Goal: Communication & Community: Connect with others

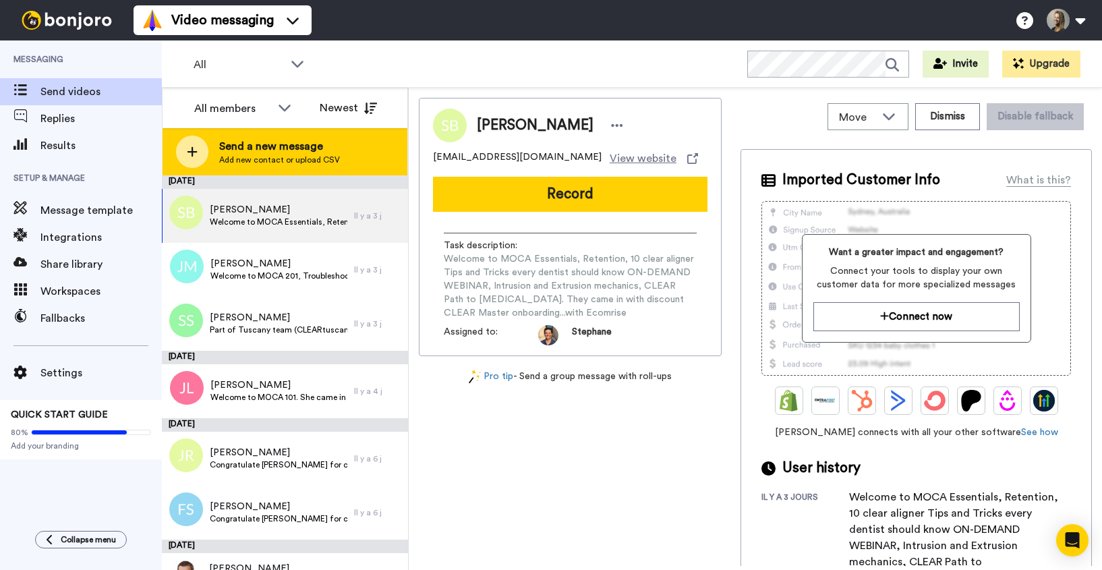
click at [310, 143] on span "Send a new message" at bounding box center [279, 146] width 121 height 16
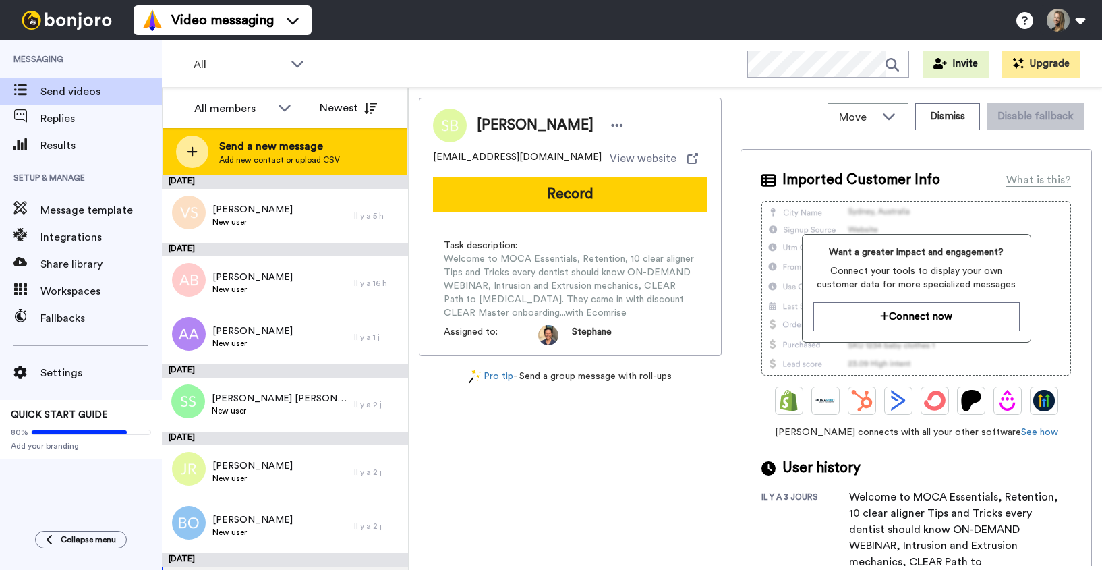
click at [256, 157] on span "Add new contact or upload CSV" at bounding box center [279, 159] width 121 height 11
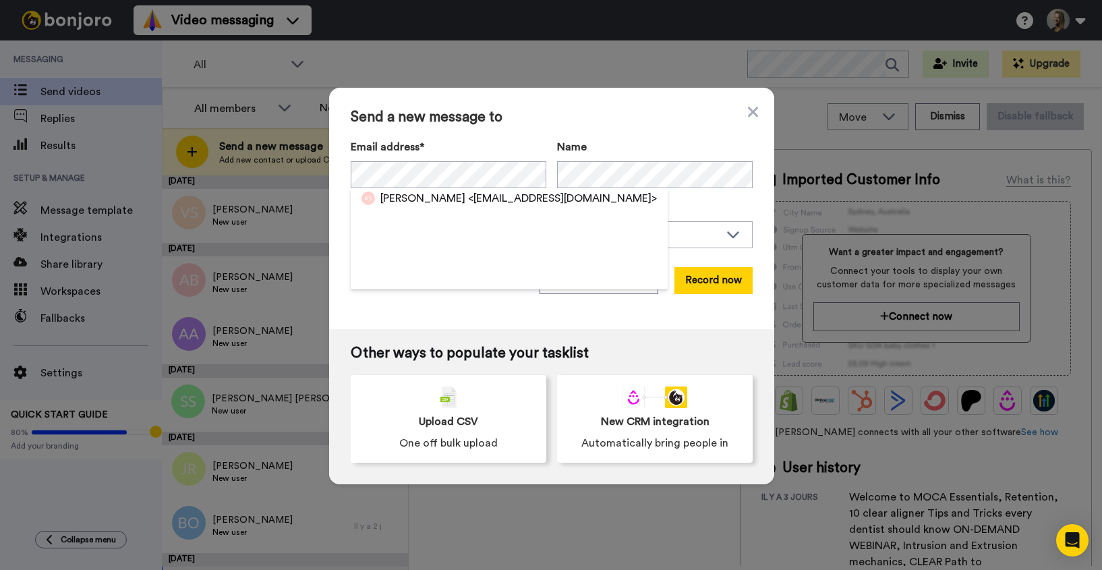
click at [469, 211] on div "[PERSON_NAME] <[EMAIL_ADDRESS][DOMAIN_NAME]>" at bounding box center [509, 238] width 317 height 101
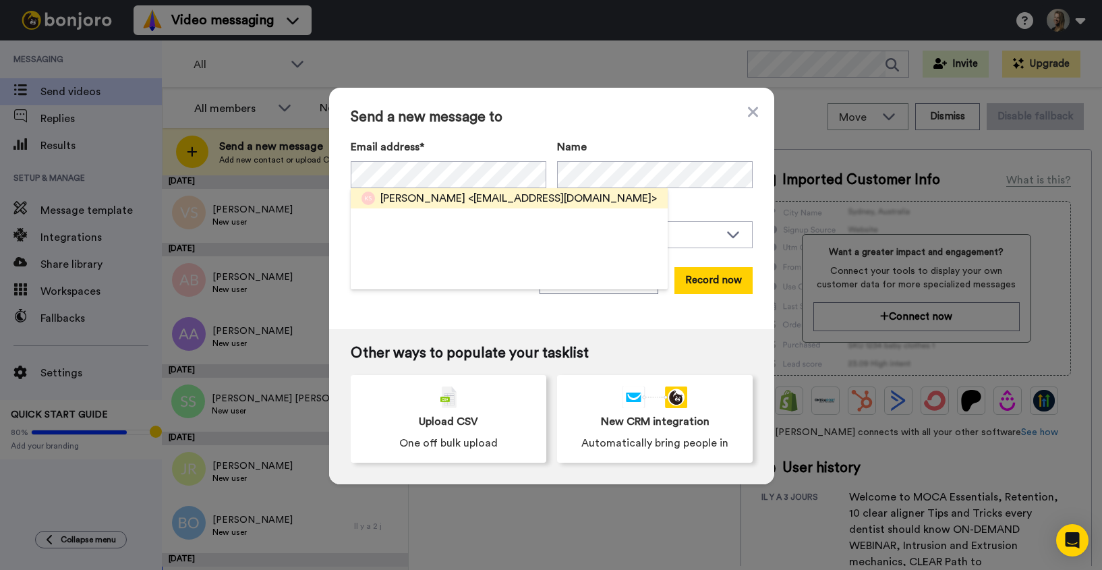
click at [469, 201] on span "<[EMAIL_ADDRESS][DOMAIN_NAME]>" at bounding box center [562, 198] width 189 height 16
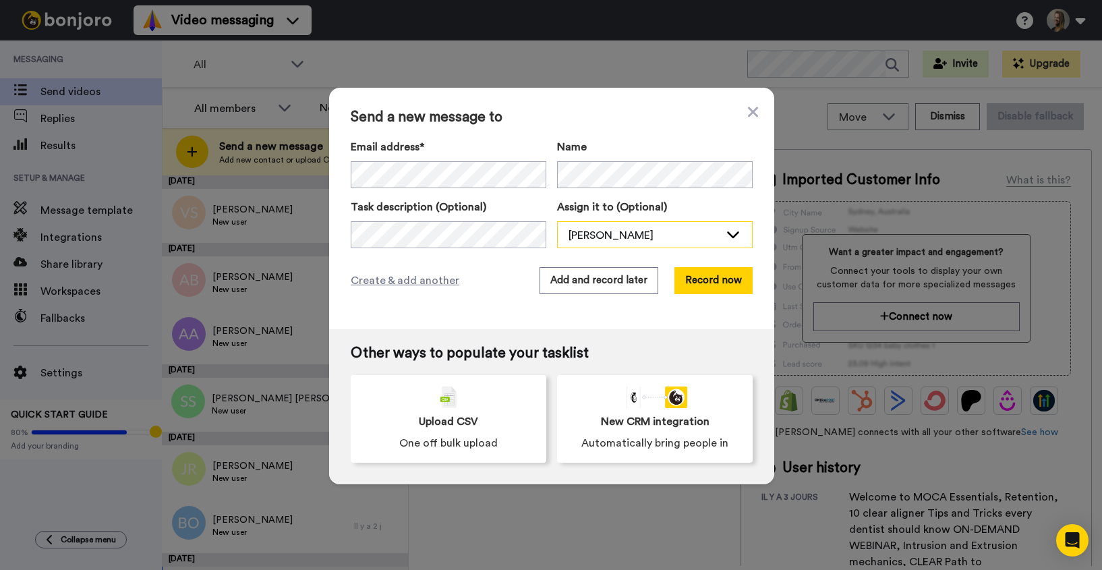
click at [602, 234] on div "[PERSON_NAME]" at bounding box center [644, 235] width 151 height 16
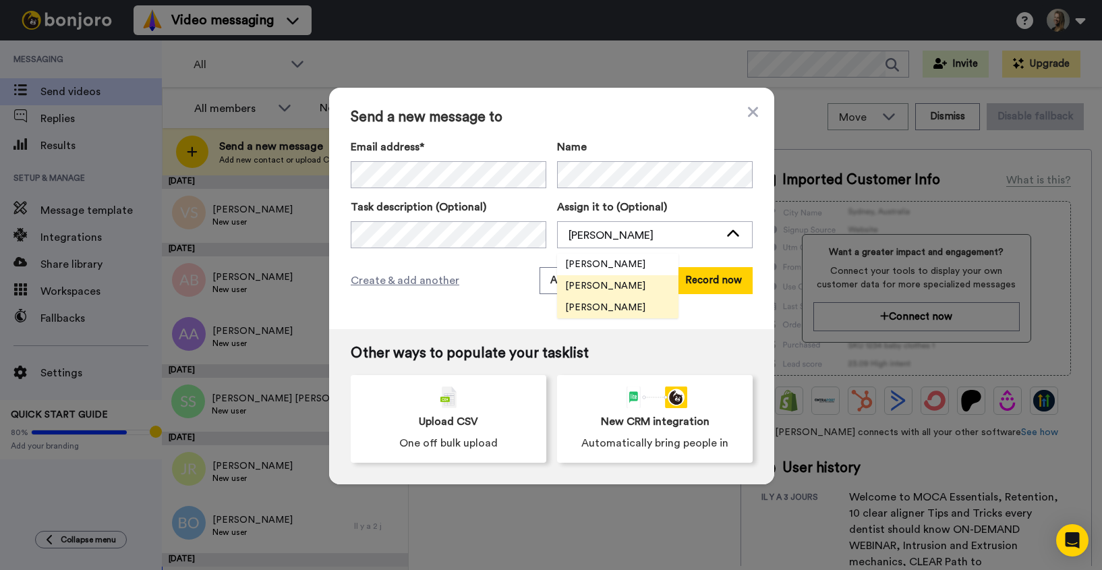
click at [596, 308] on span "[PERSON_NAME]" at bounding box center [605, 307] width 96 height 13
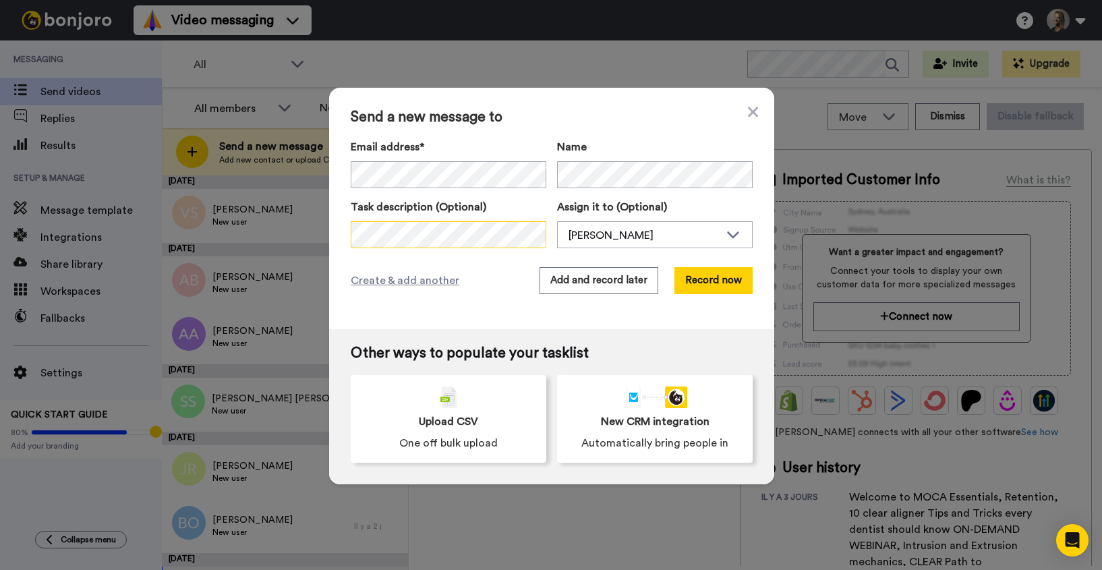
scroll to position [0, 146]
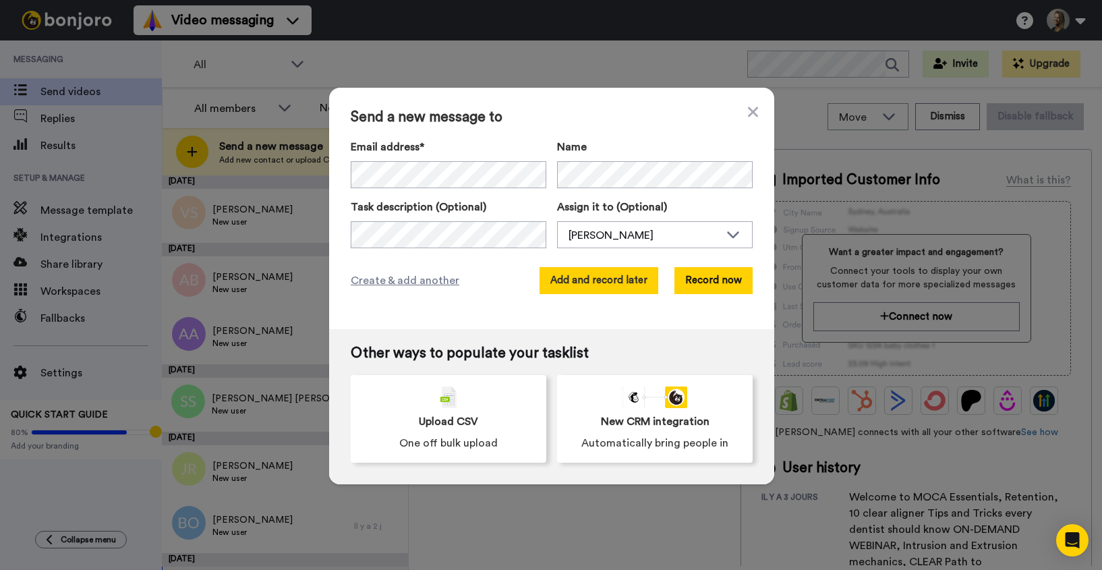
click at [598, 287] on button "Add and record later" at bounding box center [599, 280] width 119 height 27
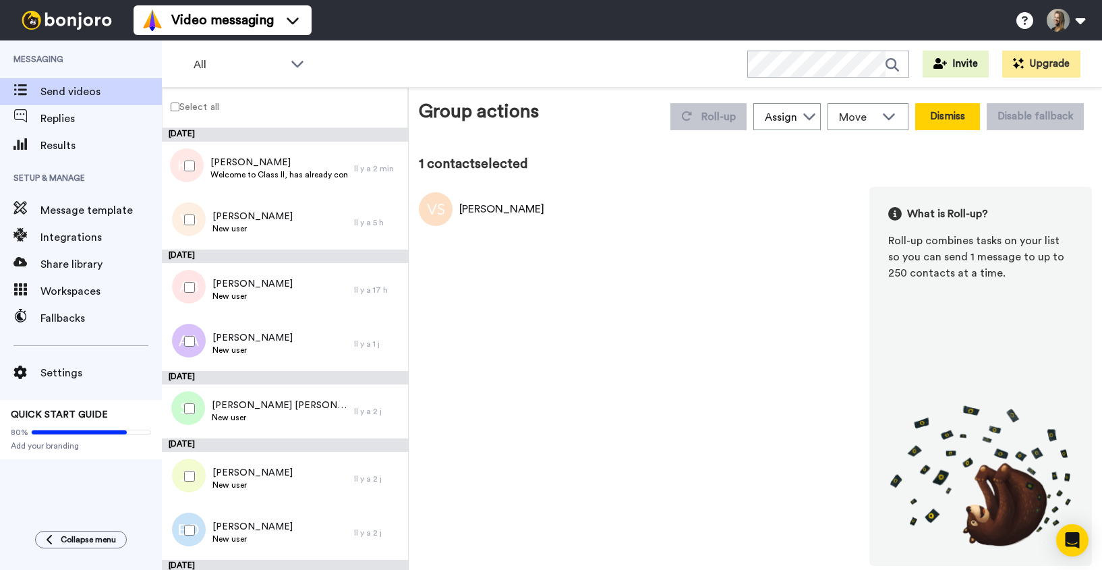
click at [967, 110] on button "Dismiss" at bounding box center [947, 116] width 65 height 27
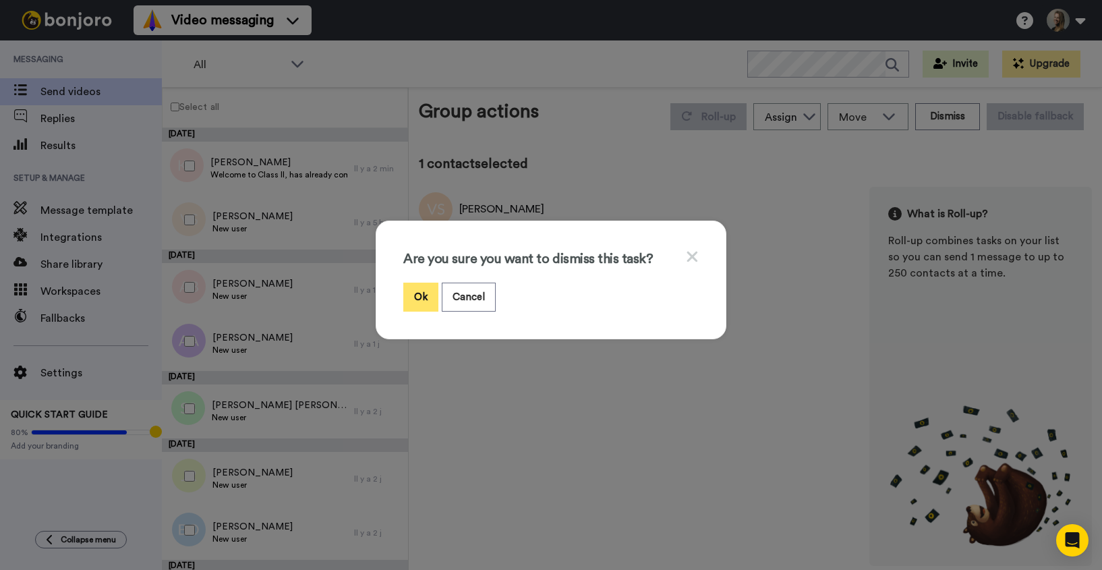
click at [422, 296] on button "Ok" at bounding box center [420, 297] width 35 height 29
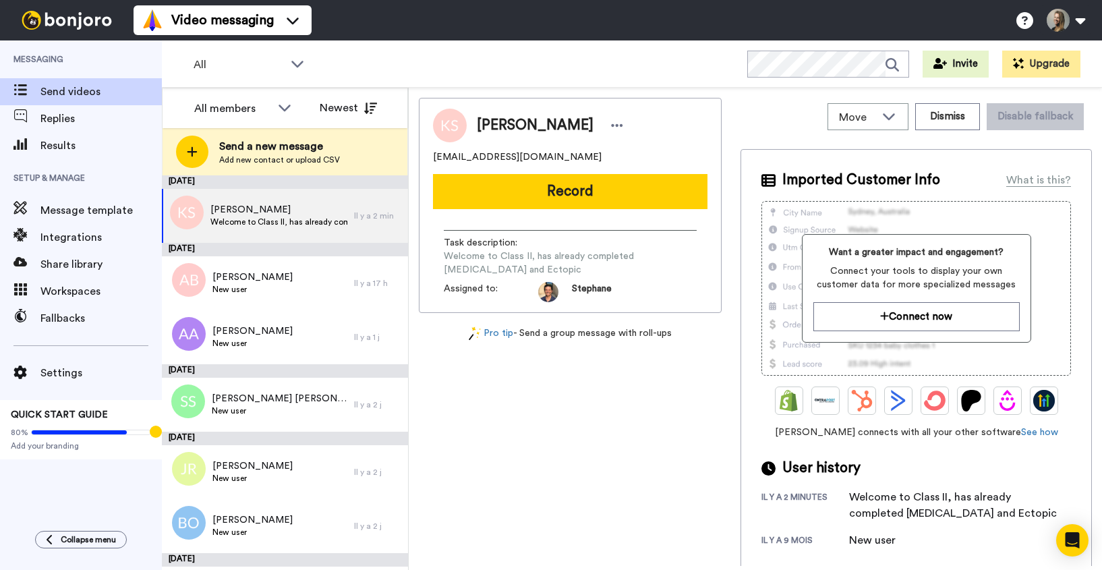
scroll to position [3, 0]
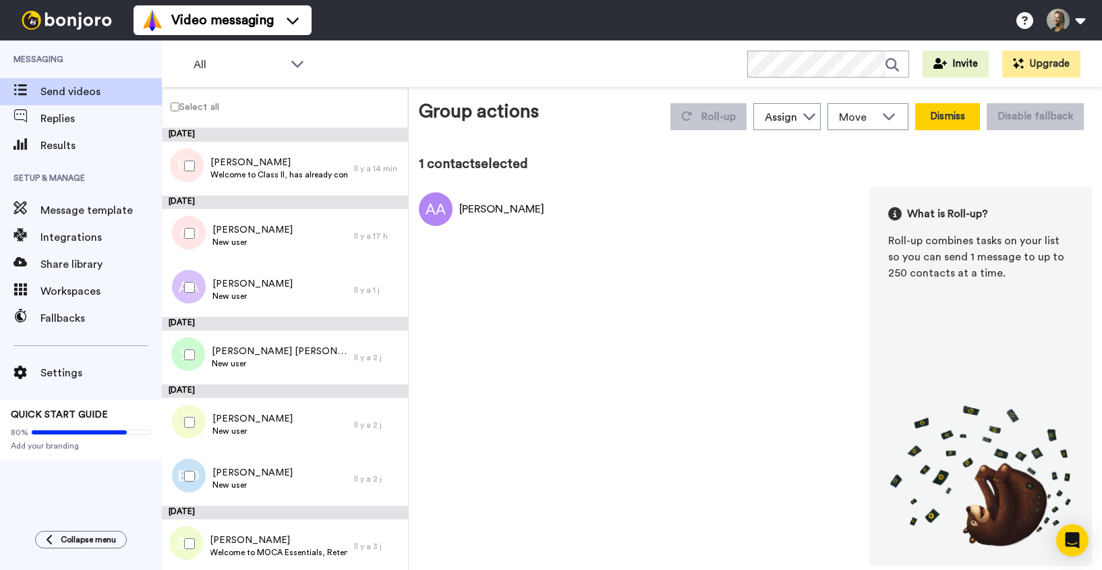
click at [945, 115] on button "Dismiss" at bounding box center [947, 116] width 65 height 27
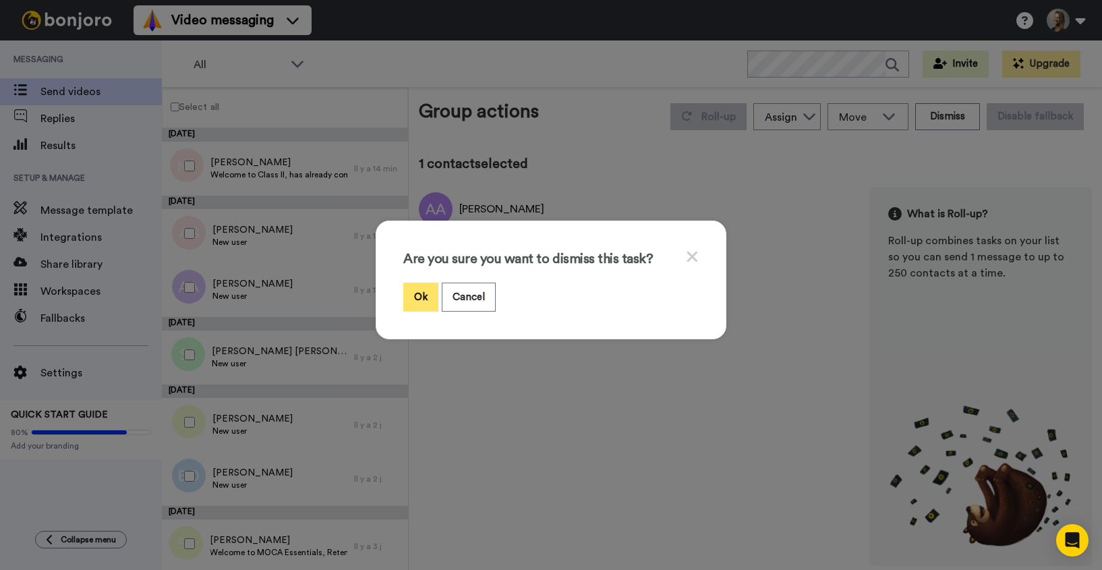
click at [421, 299] on button "Ok" at bounding box center [420, 297] width 35 height 29
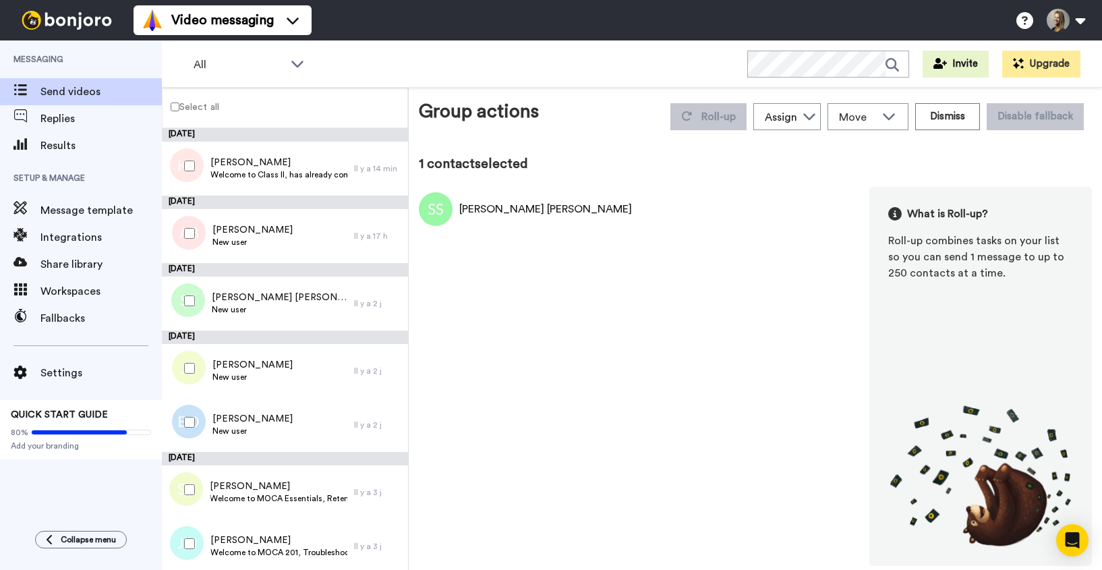
click at [1072, 158] on div "1 contact selected" at bounding box center [755, 163] width 673 height 19
click at [969, 122] on button "Dismiss" at bounding box center [947, 116] width 65 height 27
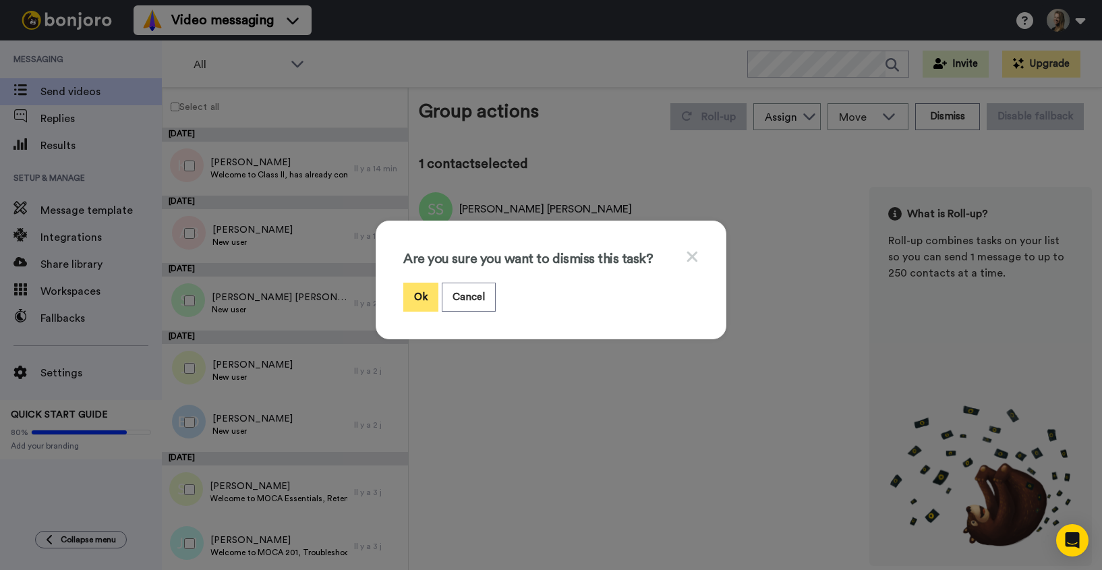
click at [420, 297] on button "Ok" at bounding box center [420, 297] width 35 height 29
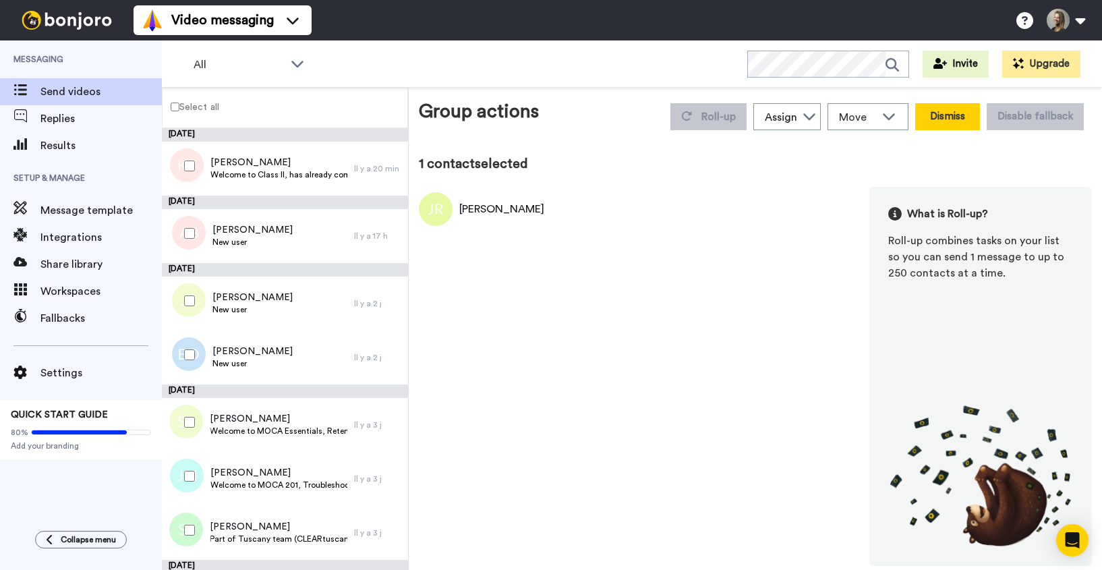
click at [957, 120] on button "Dismiss" at bounding box center [947, 116] width 65 height 27
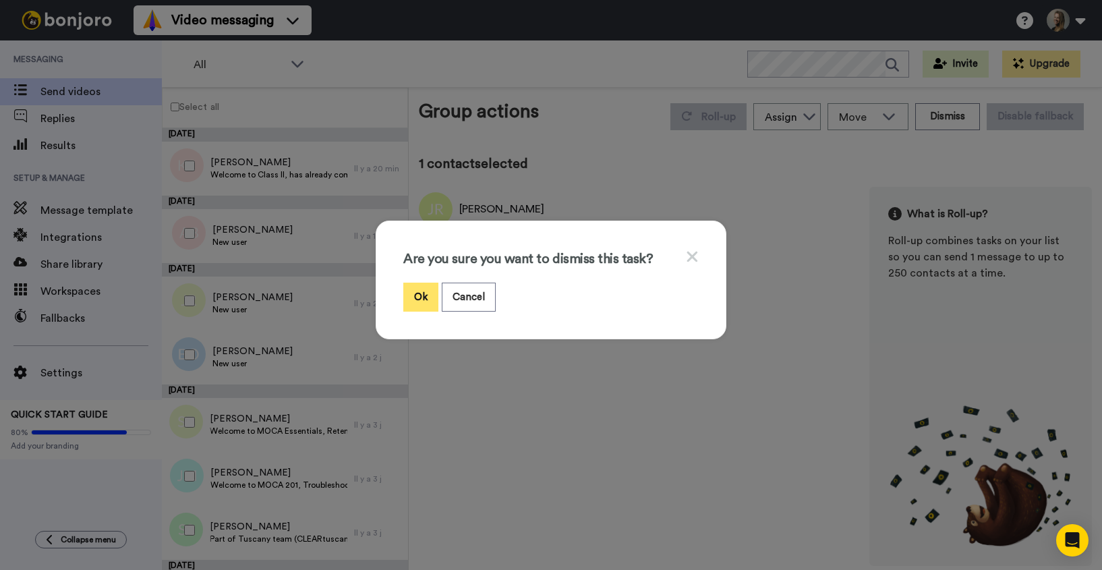
click at [416, 297] on button "Ok" at bounding box center [420, 297] width 35 height 29
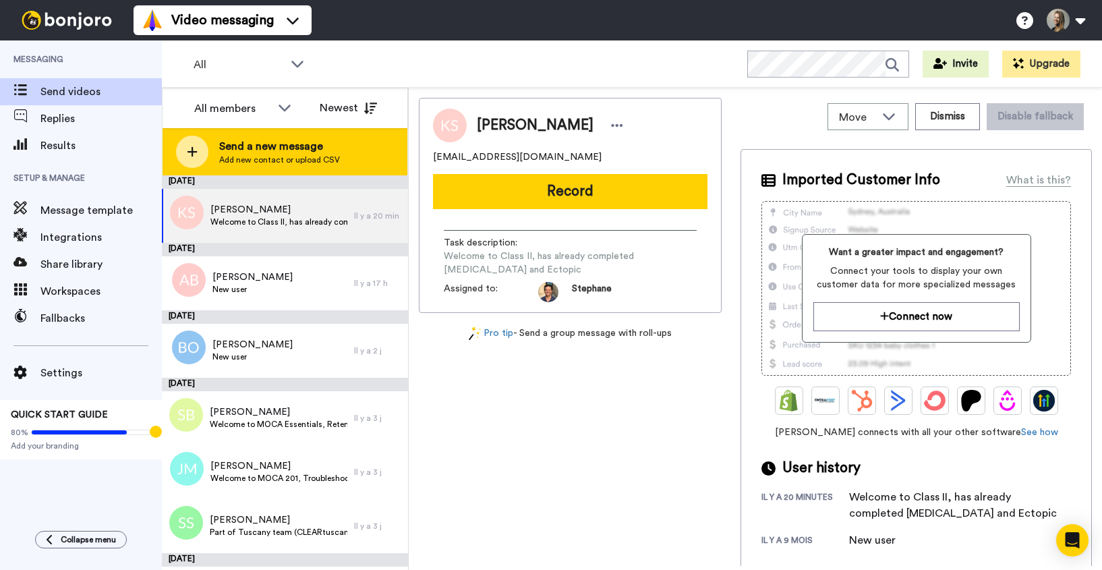
click at [297, 140] on span "Send a new message" at bounding box center [279, 146] width 121 height 16
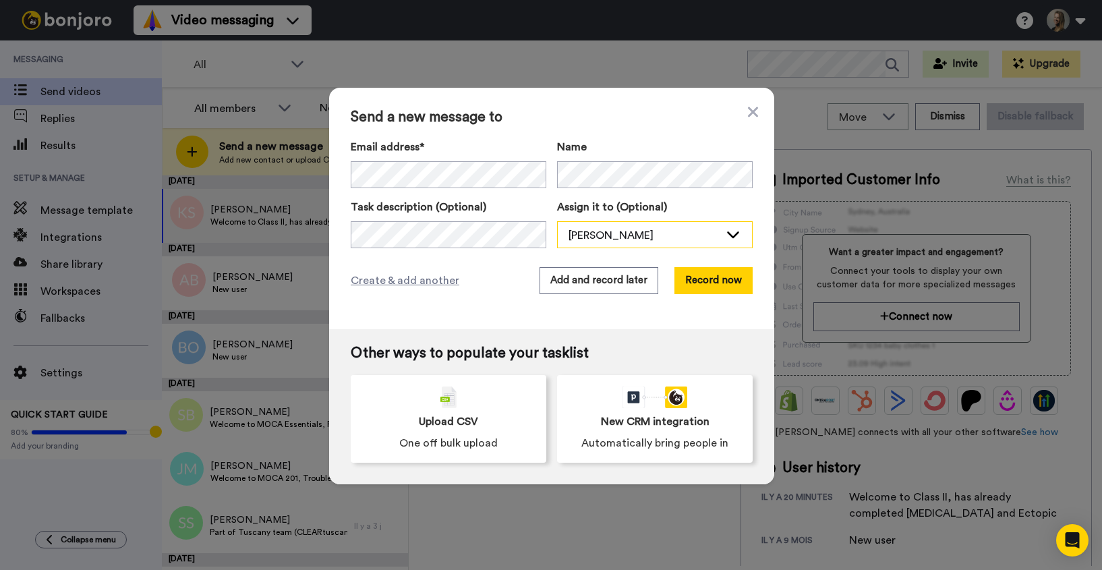
click at [605, 234] on div "[PERSON_NAME]" at bounding box center [644, 235] width 151 height 16
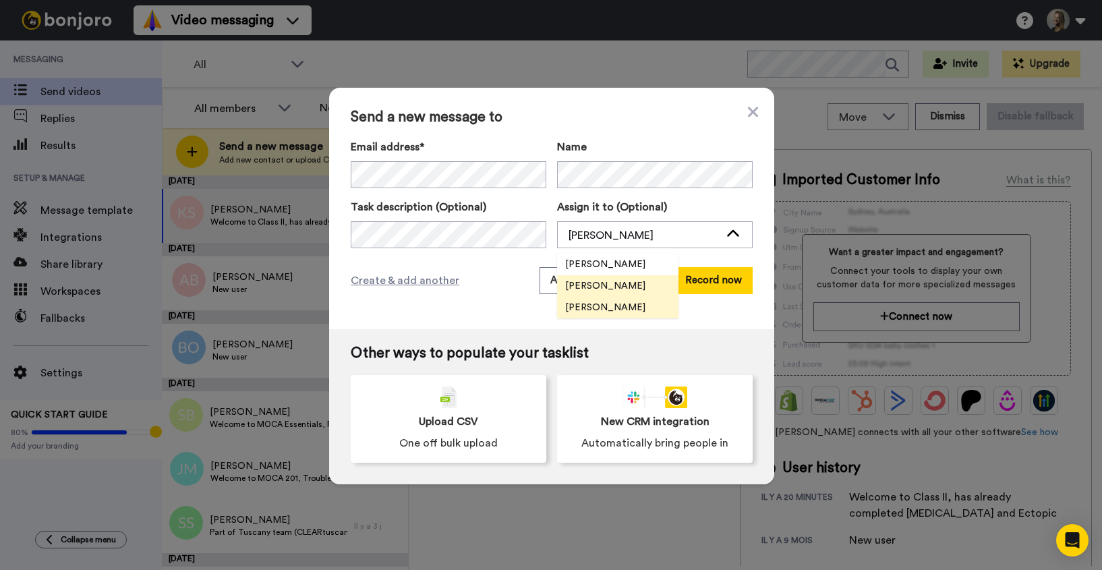
click at [604, 304] on span "[PERSON_NAME]" at bounding box center [605, 307] width 96 height 13
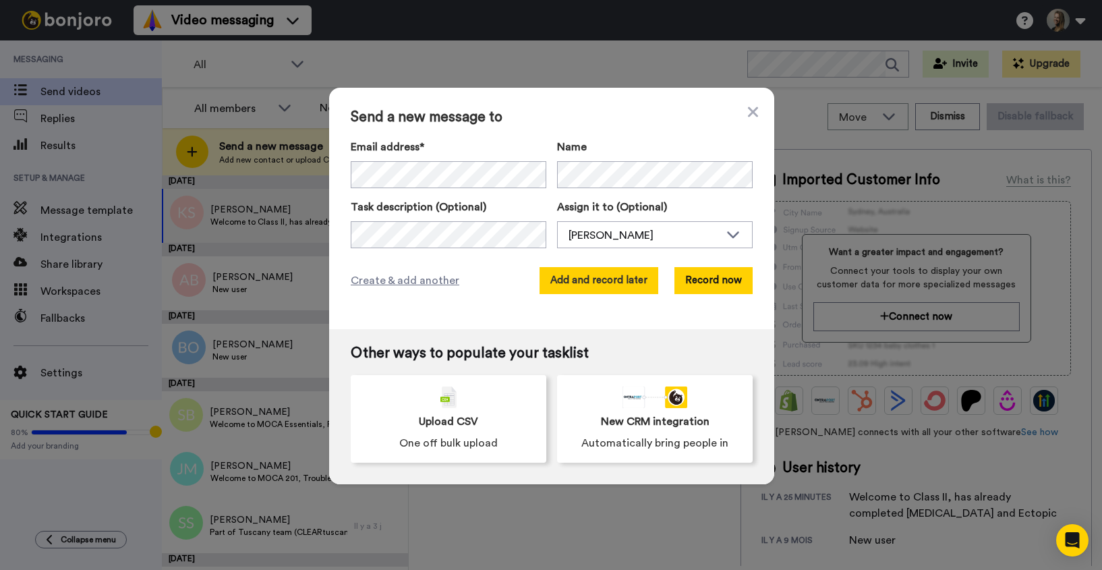
click at [602, 282] on button "Add and record later" at bounding box center [599, 280] width 119 height 27
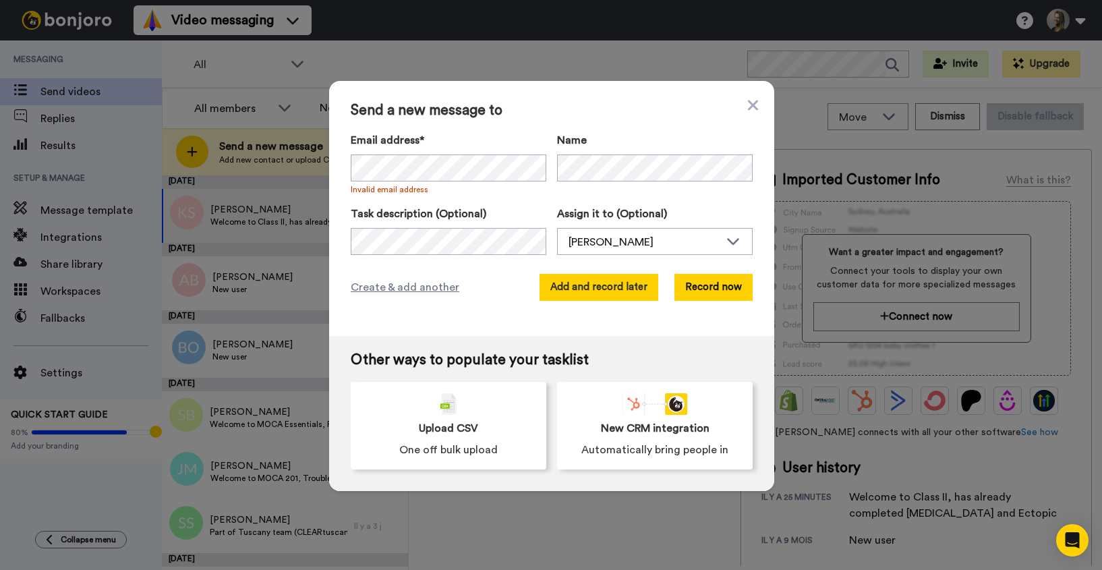
click at [591, 289] on button "Add and record later" at bounding box center [599, 287] width 119 height 27
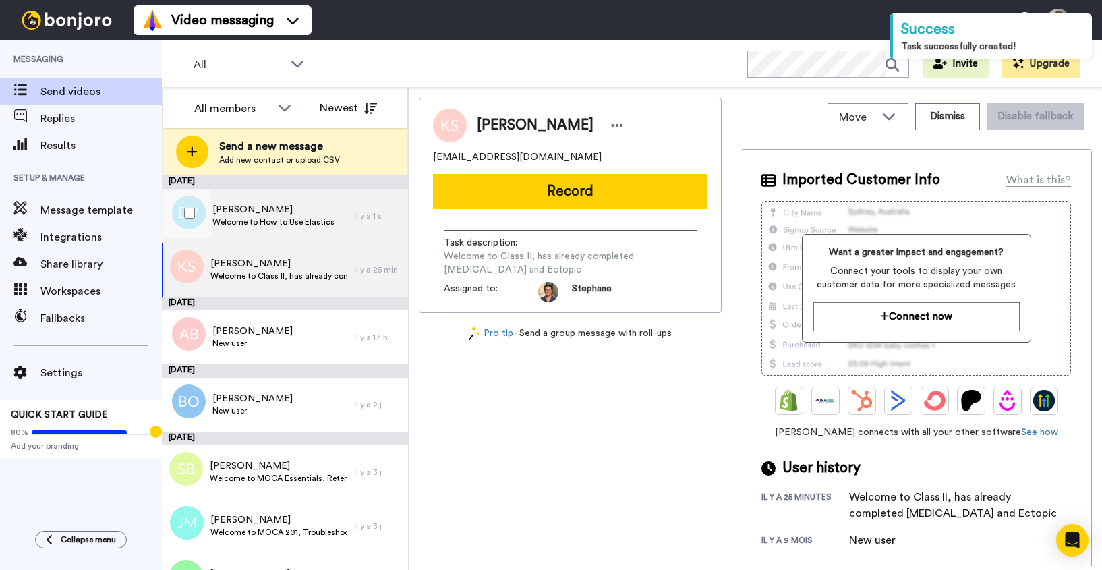
click at [286, 219] on span "Welcome to How to Use Elastics" at bounding box center [273, 221] width 122 height 11
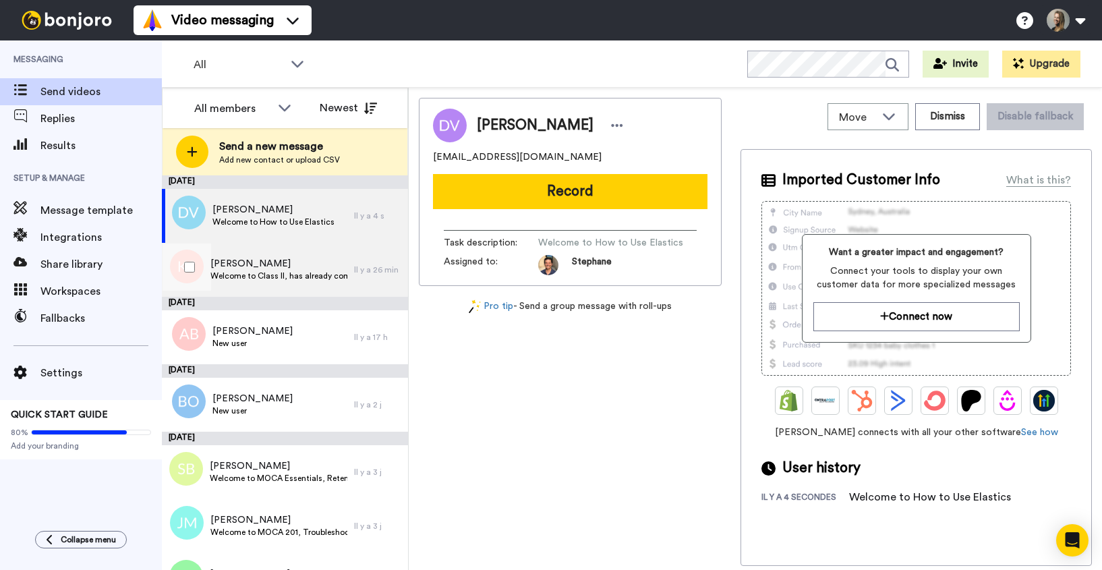
click at [281, 268] on span "[PERSON_NAME]" at bounding box center [278, 263] width 137 height 13
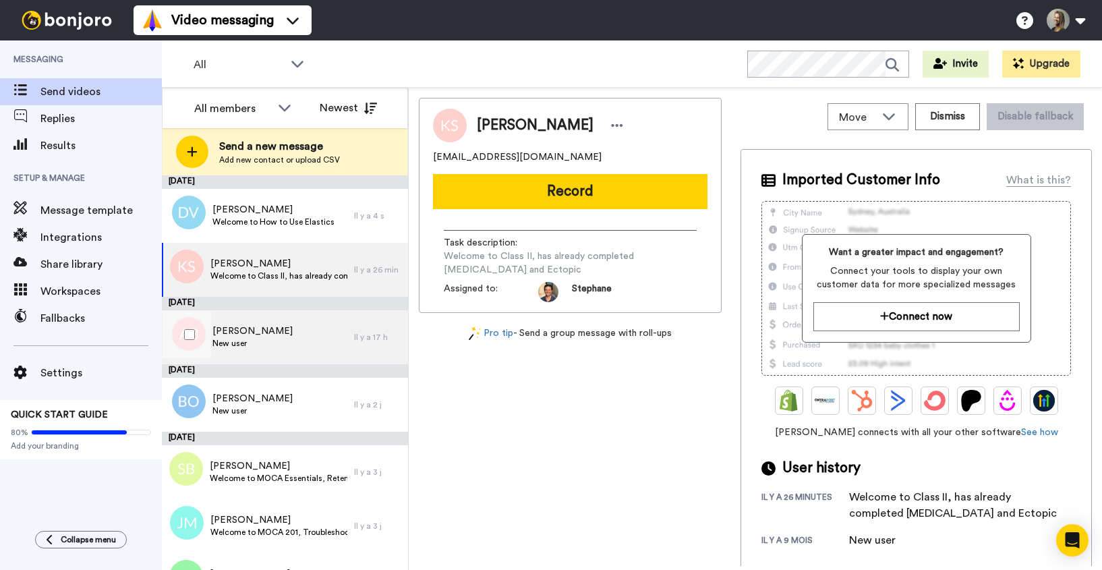
click at [287, 335] on div "[PERSON_NAME] New user" at bounding box center [258, 337] width 192 height 54
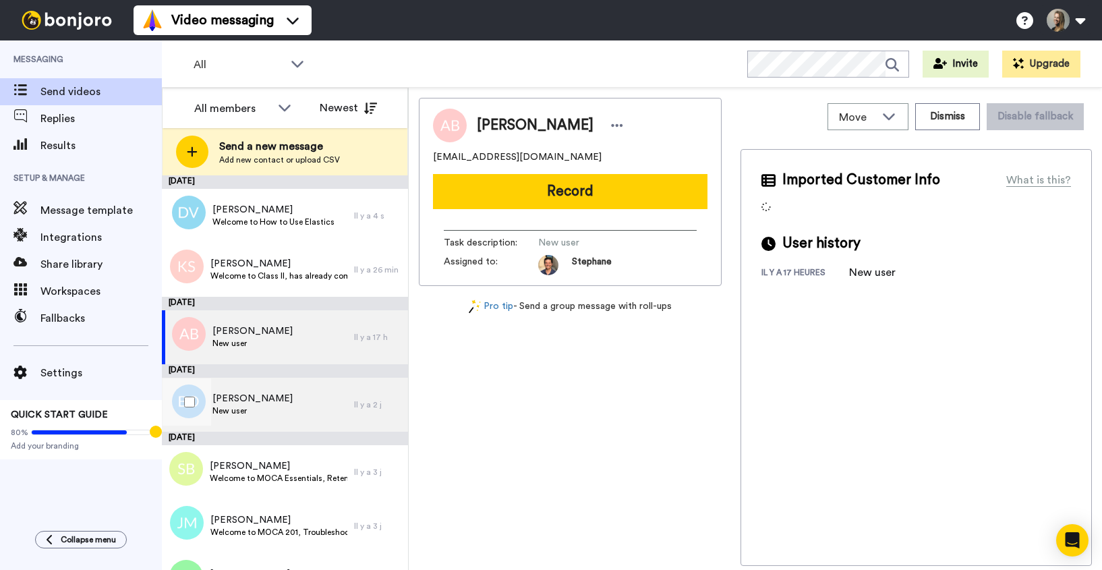
click at [278, 414] on span "New user" at bounding box center [252, 410] width 80 height 11
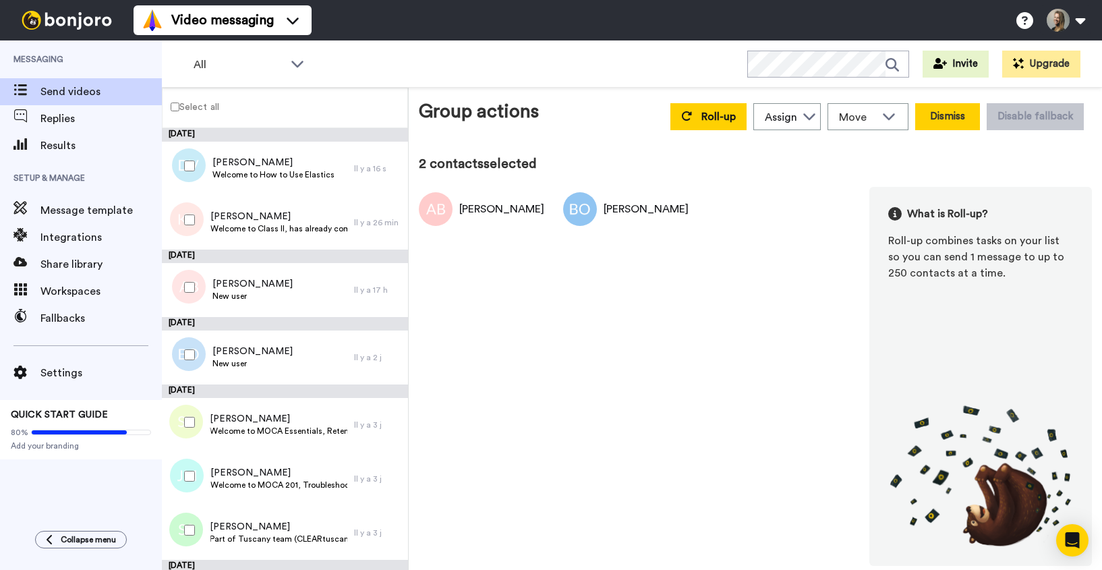
click at [950, 118] on button "Dismiss" at bounding box center [947, 116] width 65 height 27
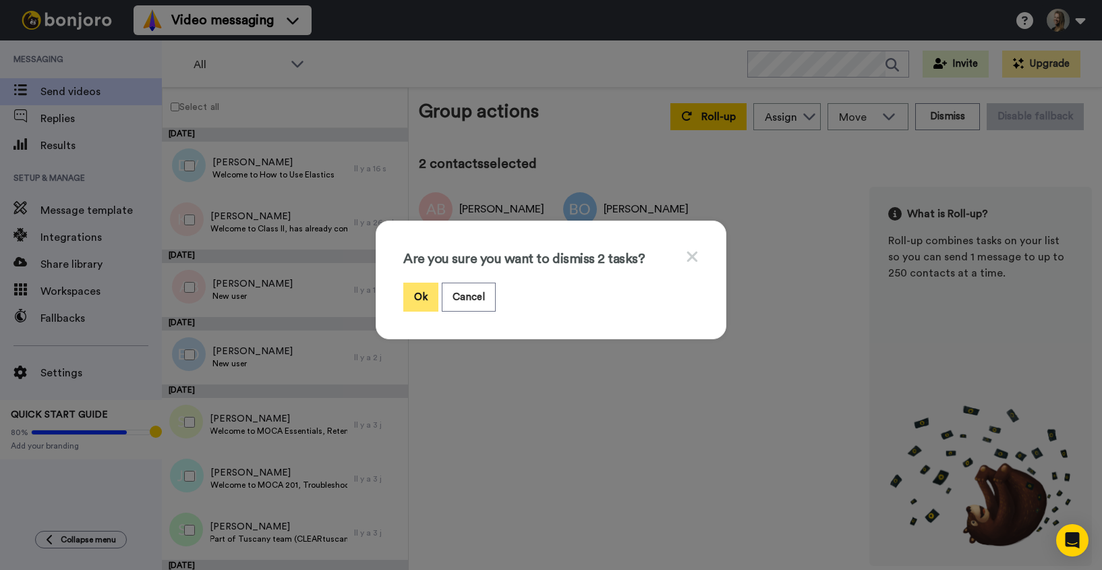
click at [420, 298] on button "Ok" at bounding box center [420, 297] width 35 height 29
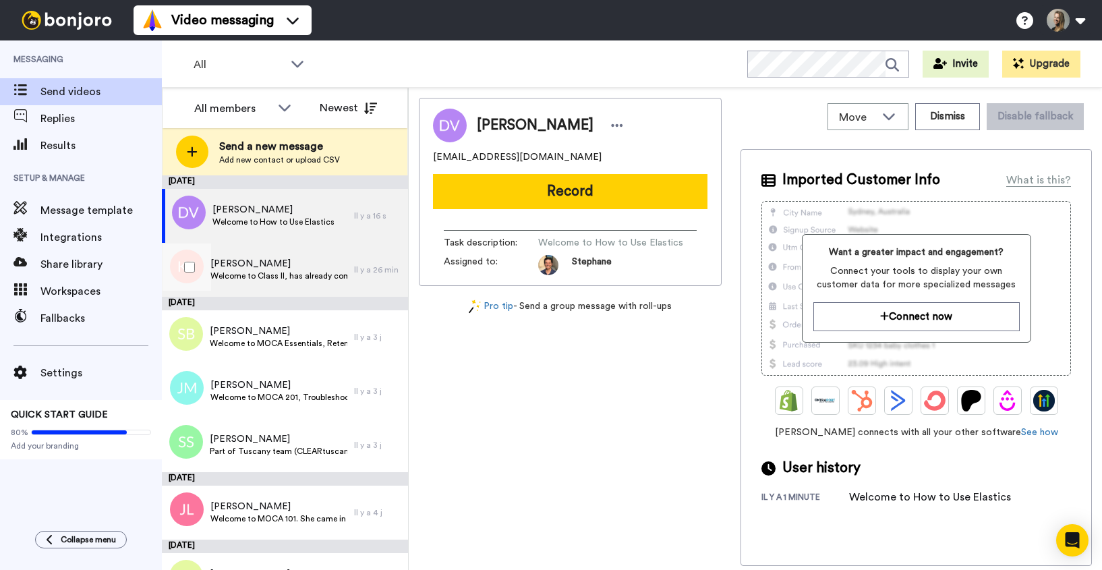
click at [255, 268] on span "[PERSON_NAME]" at bounding box center [278, 263] width 137 height 13
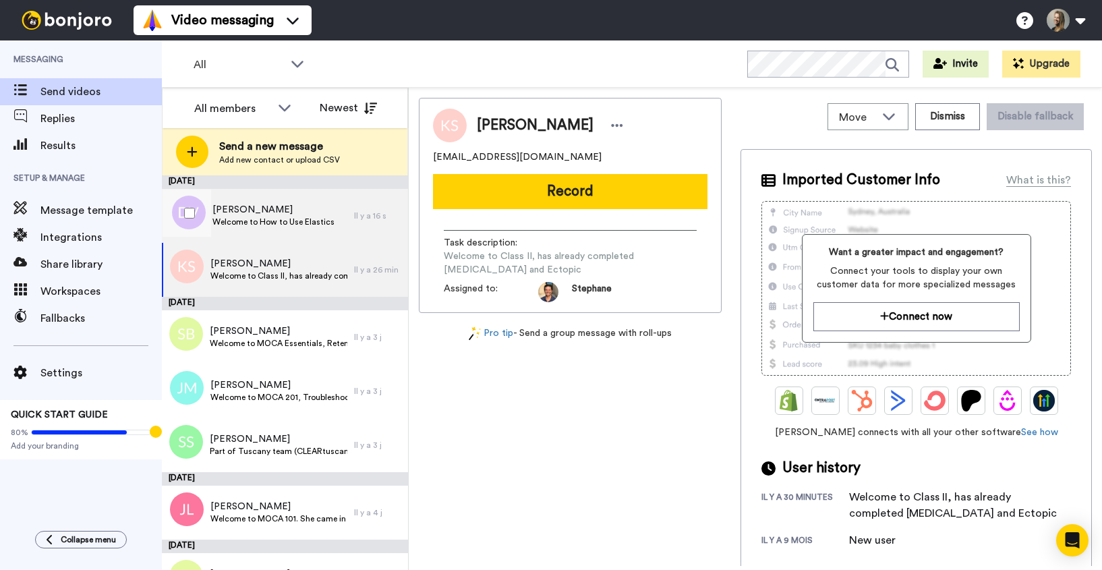
click at [252, 231] on div "[PERSON_NAME] Welcome to How to Use Elastics" at bounding box center [258, 216] width 192 height 54
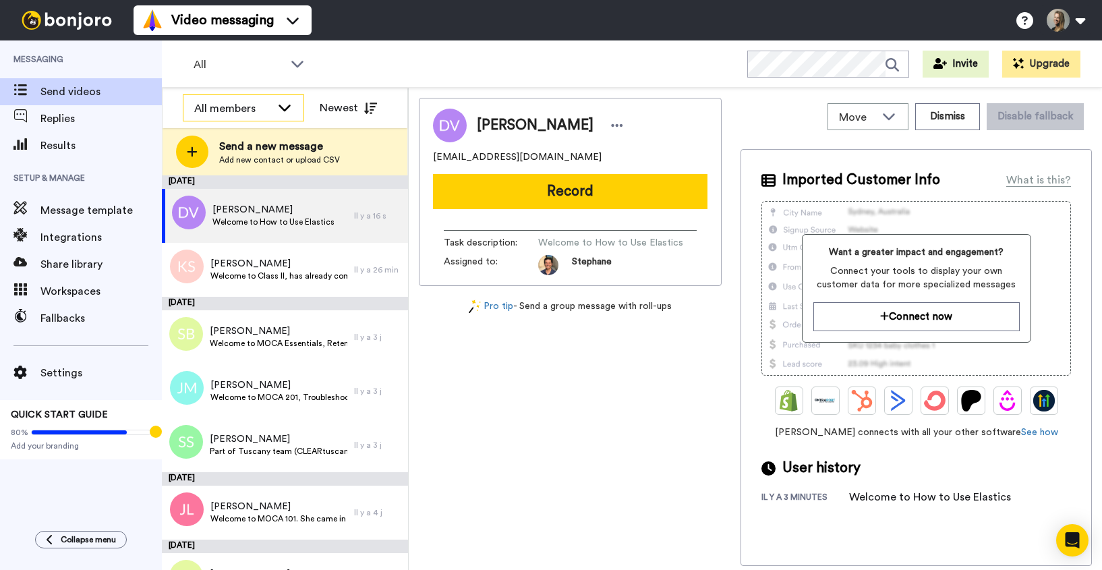
click at [283, 118] on div "All members" at bounding box center [243, 108] width 120 height 27
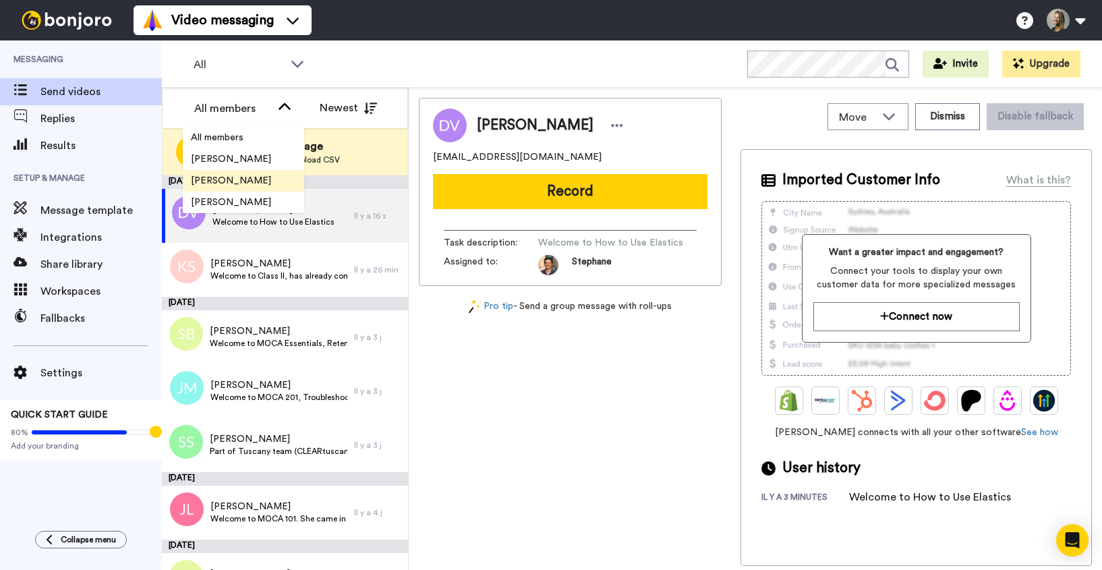
click at [237, 179] on span "[PERSON_NAME]" at bounding box center [231, 180] width 96 height 13
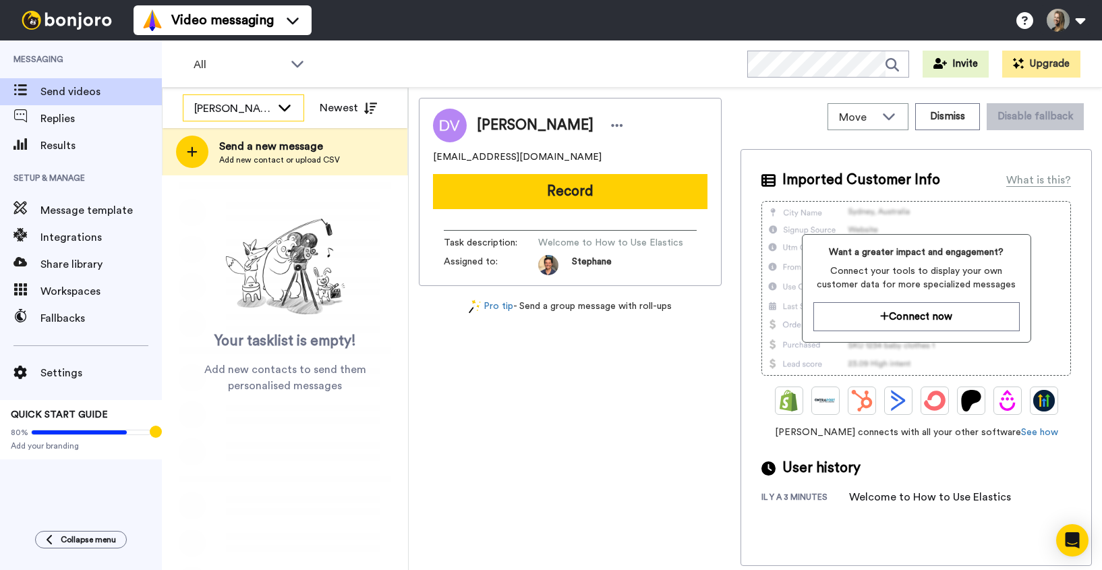
click at [286, 115] on div "[PERSON_NAME]" at bounding box center [243, 108] width 120 height 27
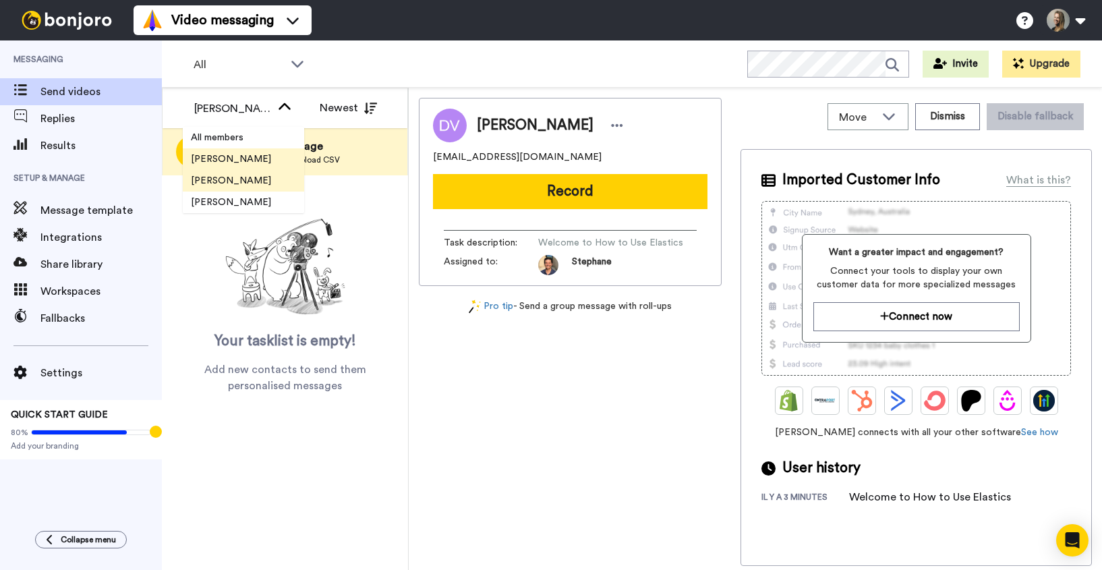
click at [252, 164] on span "[PERSON_NAME]" at bounding box center [231, 158] width 96 height 13
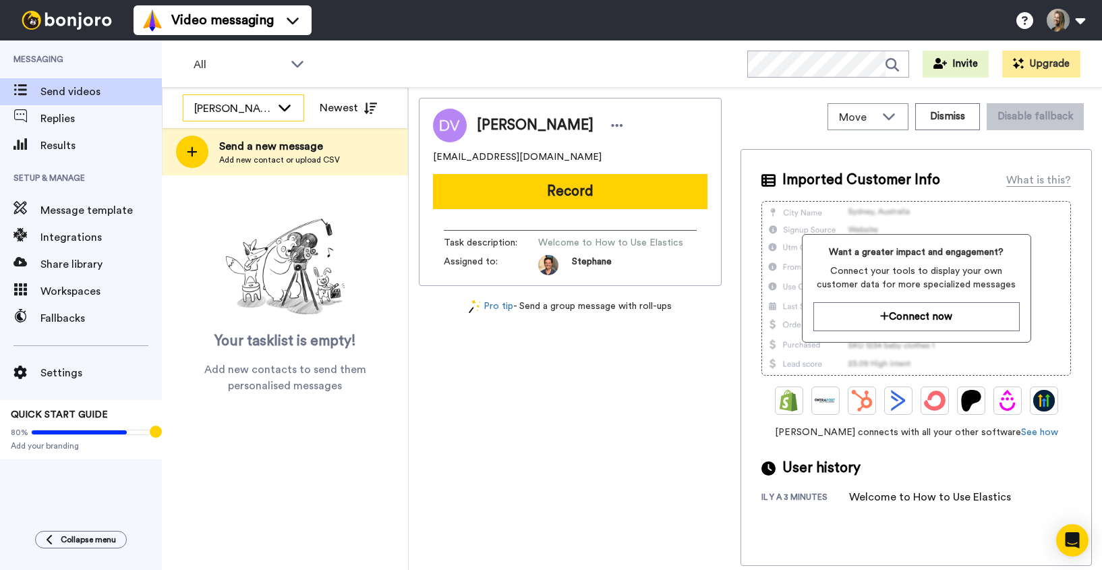
click at [284, 109] on icon at bounding box center [285, 108] width 12 height 7
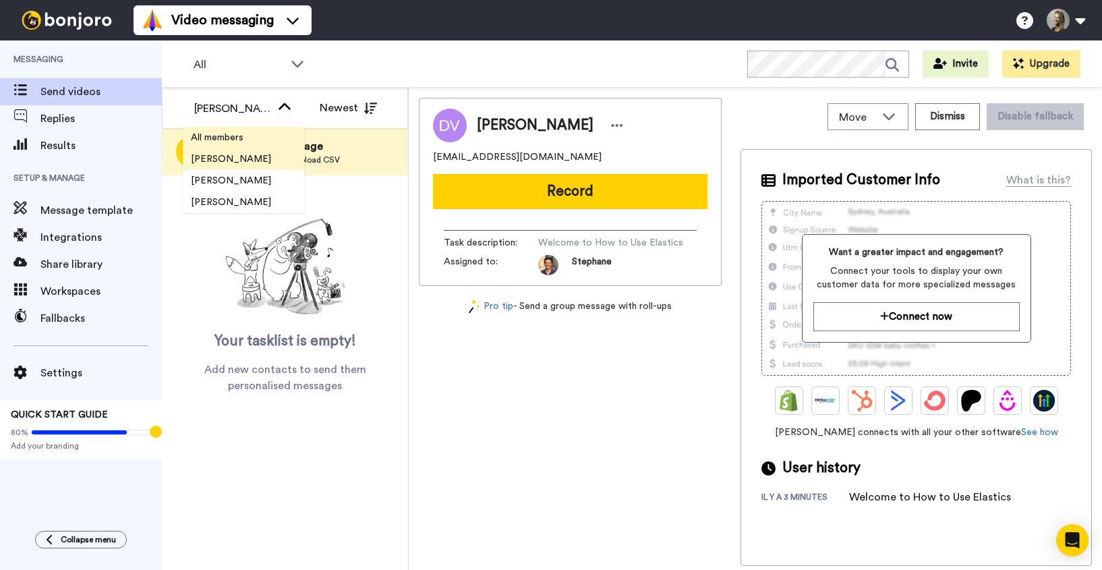
click at [233, 142] on span "All members" at bounding box center [217, 137] width 69 height 13
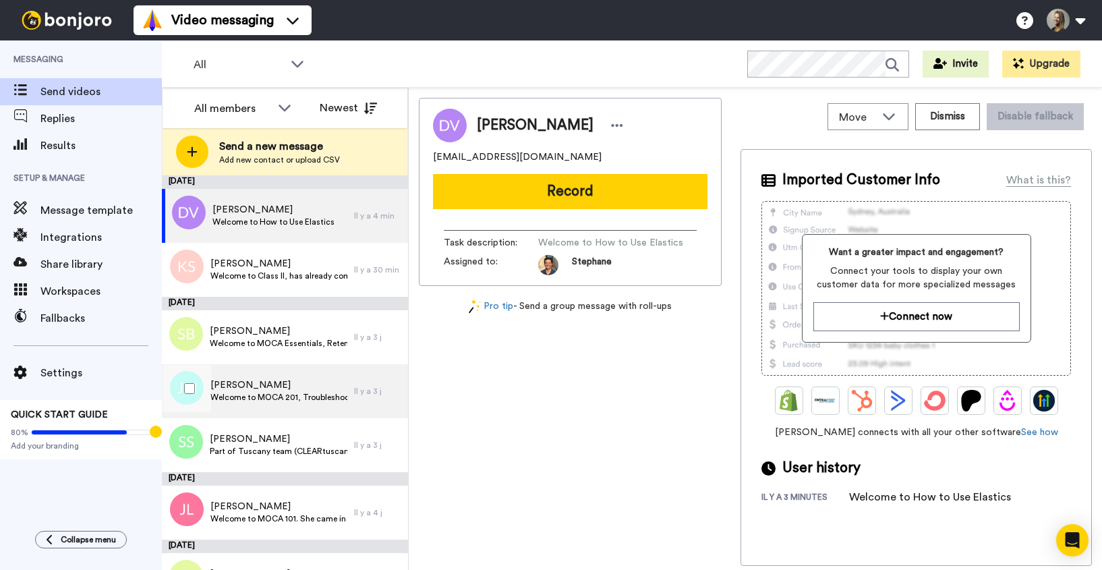
click at [312, 385] on span "[PERSON_NAME]" at bounding box center [278, 384] width 137 height 13
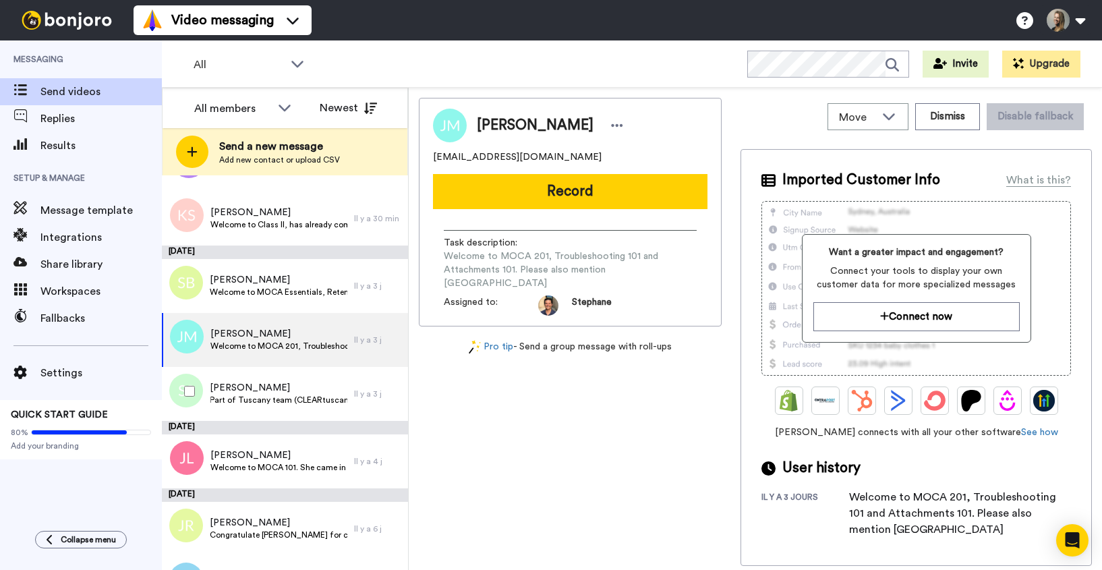
scroll to position [54, 0]
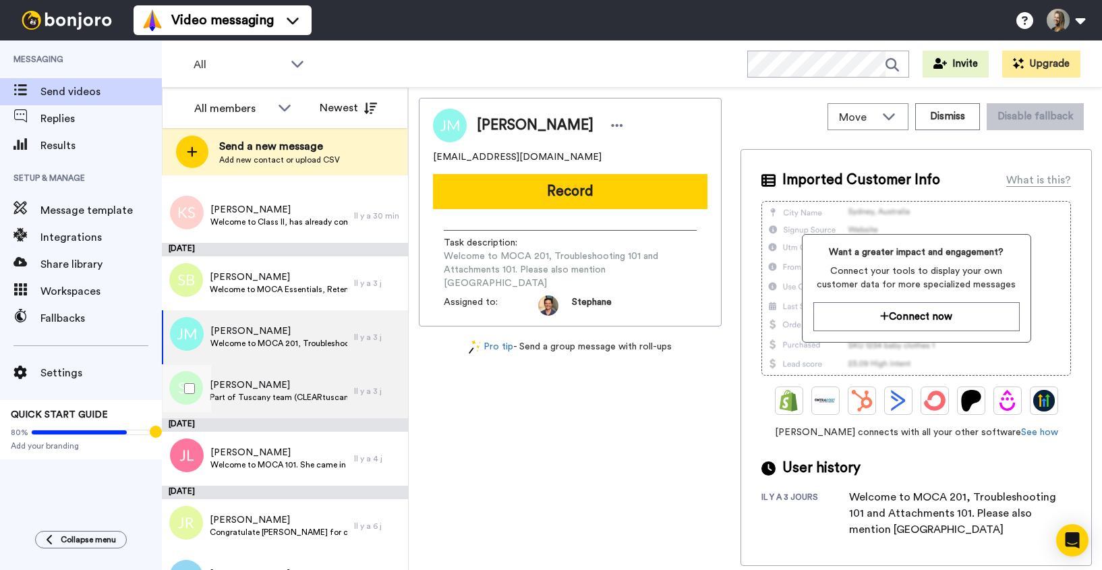
click at [312, 384] on span "[PERSON_NAME]" at bounding box center [279, 384] width 138 height 13
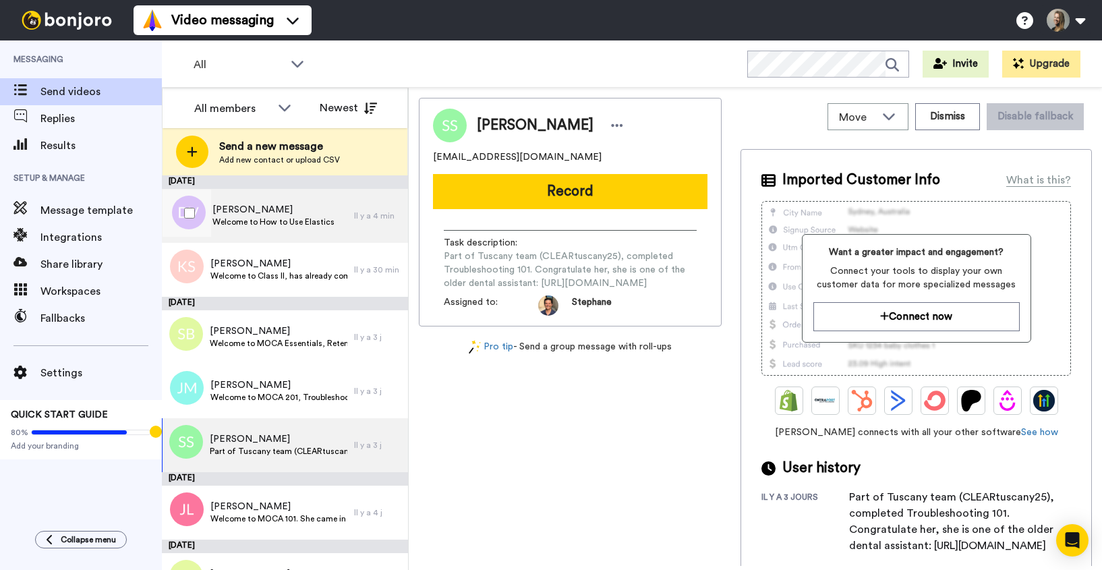
click at [260, 223] on span "Welcome to How to Use Elastics" at bounding box center [273, 221] width 122 height 11
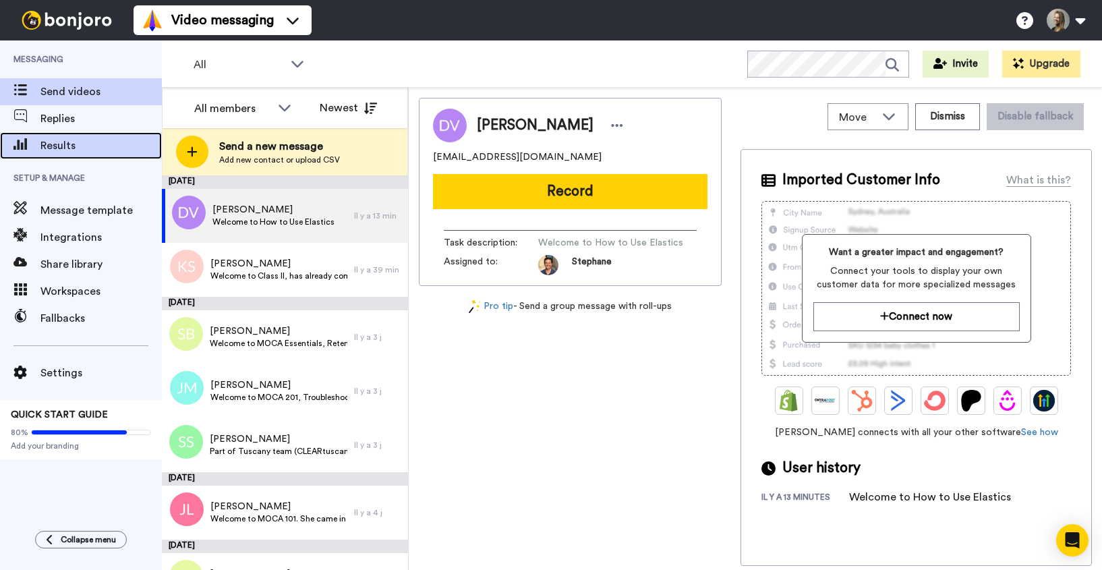
click at [63, 141] on span "Results" at bounding box center [100, 146] width 121 height 16
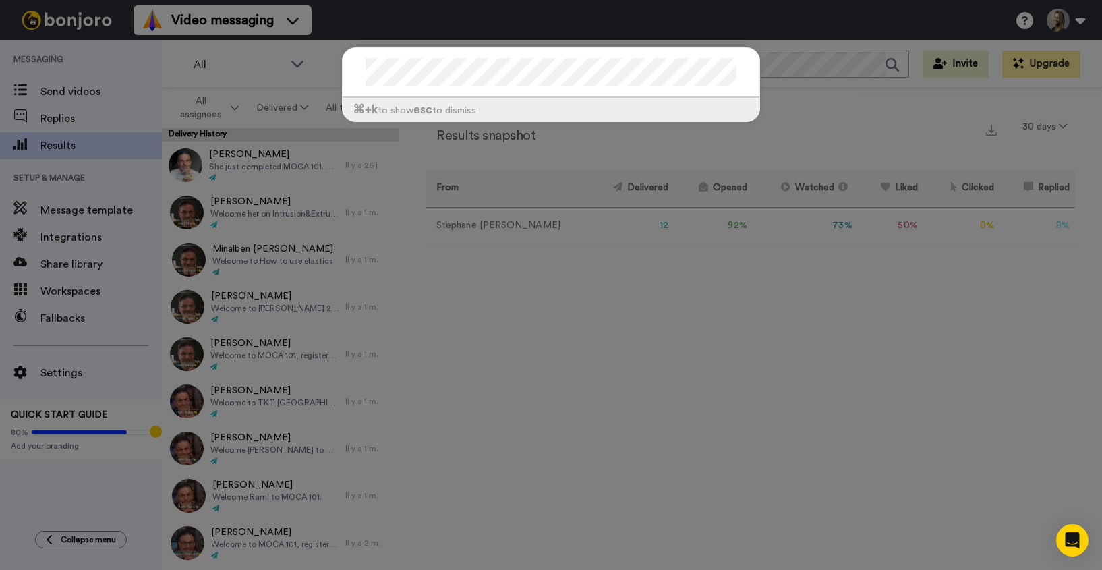
click at [323, 73] on div "⌘ +k to show esc to dismiss" at bounding box center [551, 285] width 1102 height 570
